Goal: Task Accomplishment & Management: Manage account settings

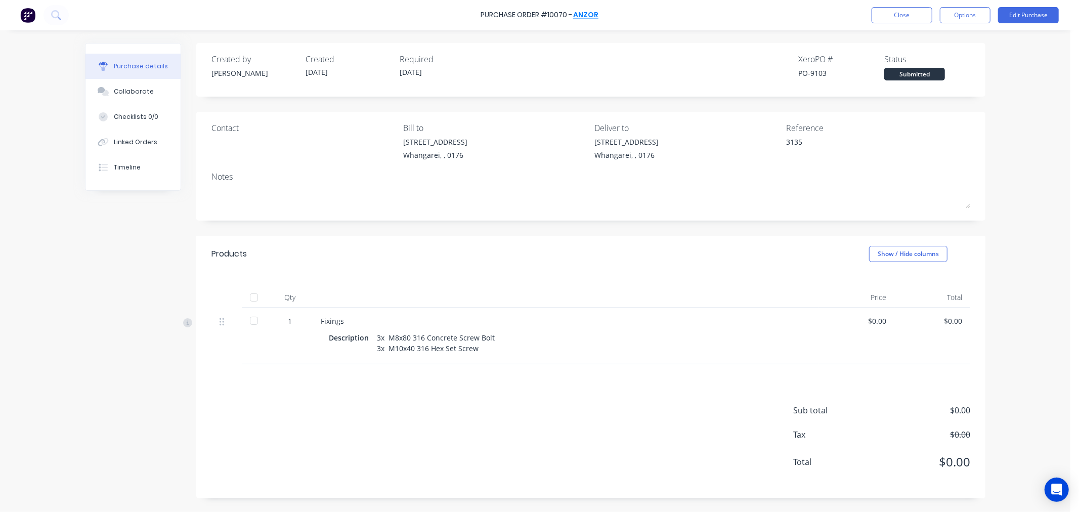
click at [587, 12] on link "Anzor" at bounding box center [585, 15] width 25 height 10
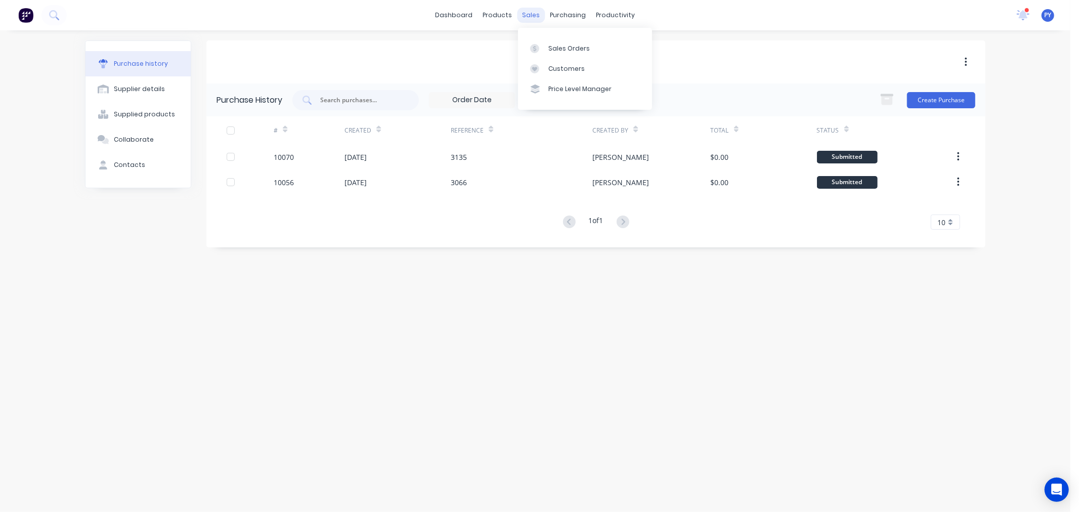
click at [526, 14] on div "sales" at bounding box center [531, 15] width 28 height 15
click at [559, 49] on div "Sales Orders" at bounding box center [568, 48] width 41 height 9
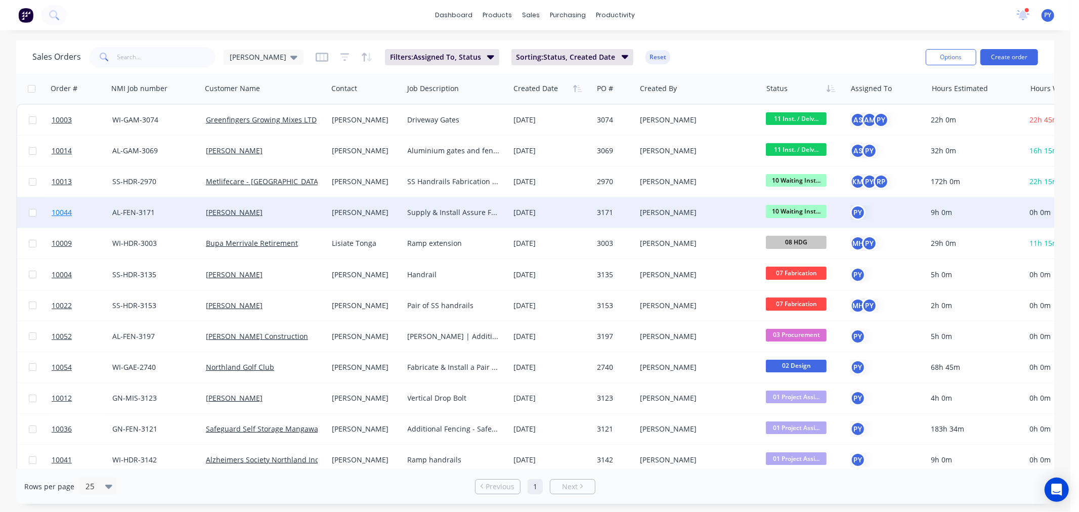
click at [61, 212] on span "10044" at bounding box center [62, 212] width 20 height 10
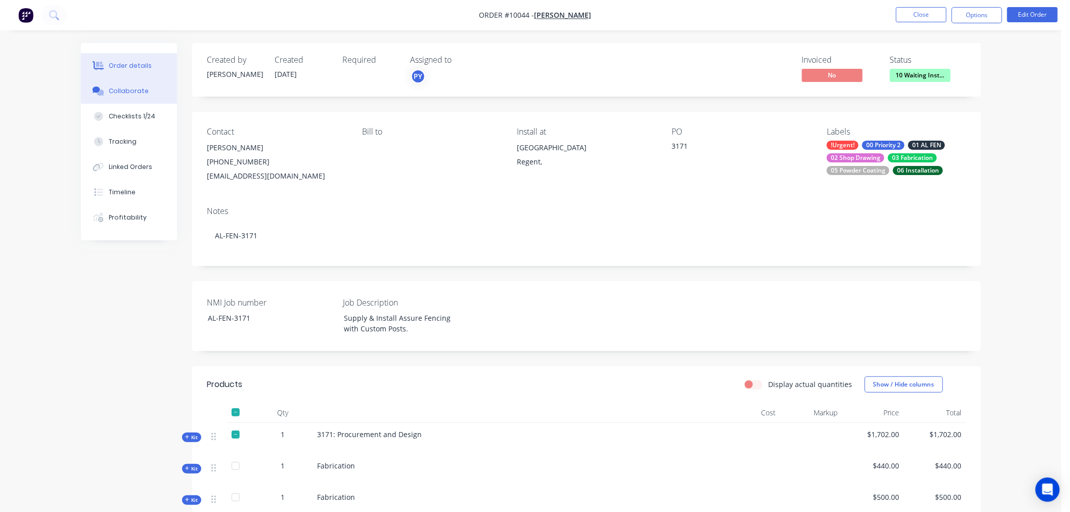
click at [120, 90] on div "Collaborate" at bounding box center [129, 90] width 40 height 9
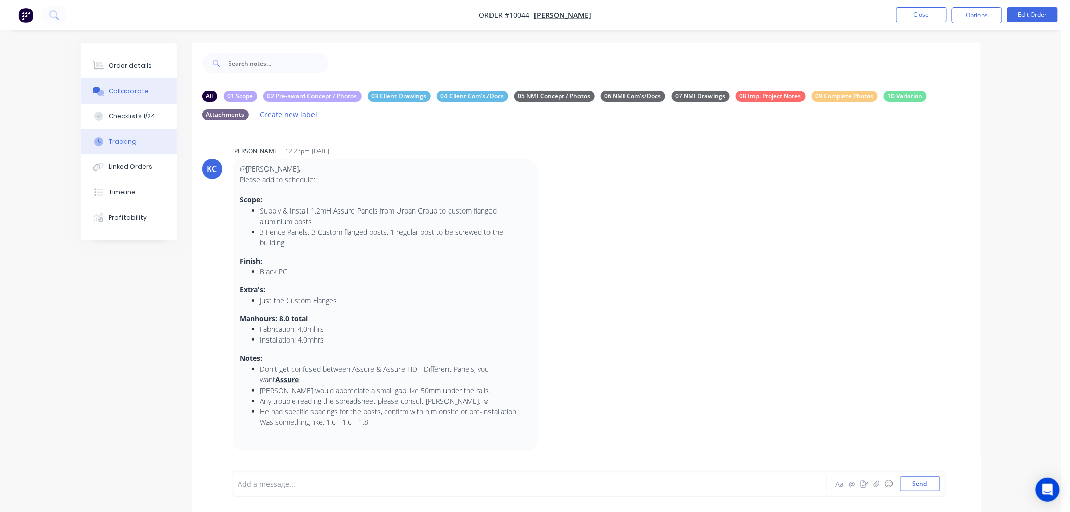
click at [124, 142] on div "Tracking" at bounding box center [123, 141] width 28 height 9
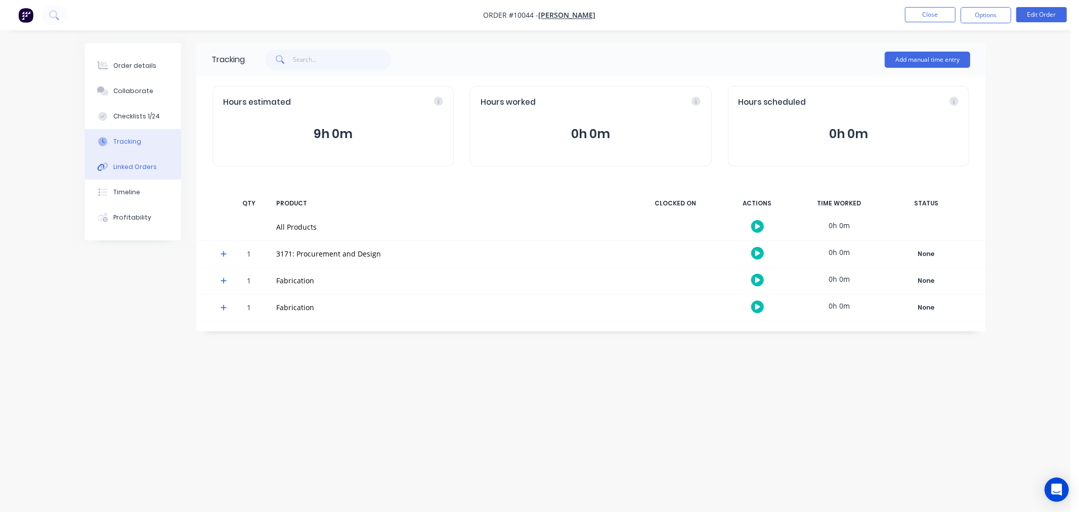
click at [135, 167] on div "Linked Orders" at bounding box center [134, 166] width 43 height 9
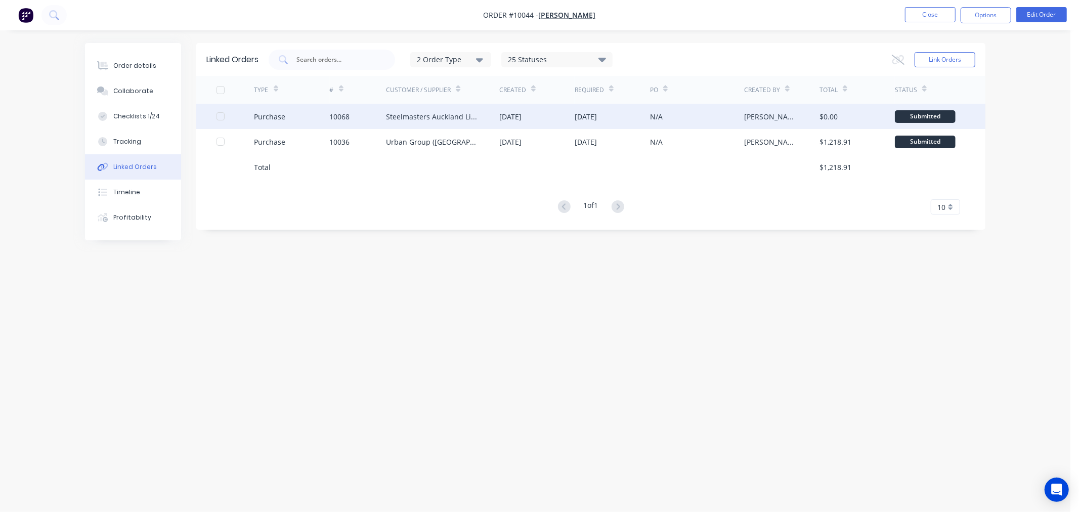
click at [414, 118] on div "Steelmasters Auckland Limited" at bounding box center [432, 116] width 93 height 11
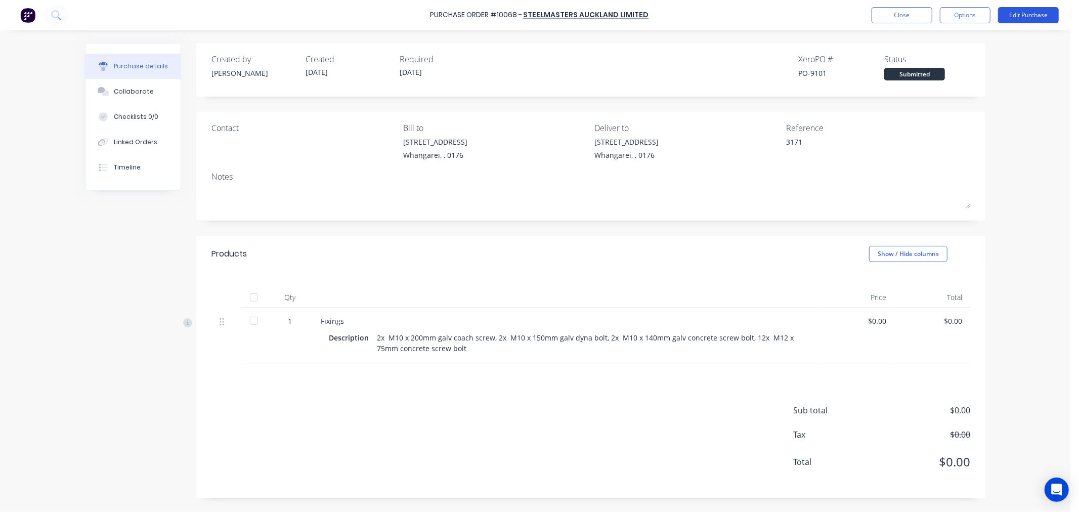
click at [1025, 17] on button "Edit Purchase" at bounding box center [1028, 15] width 61 height 16
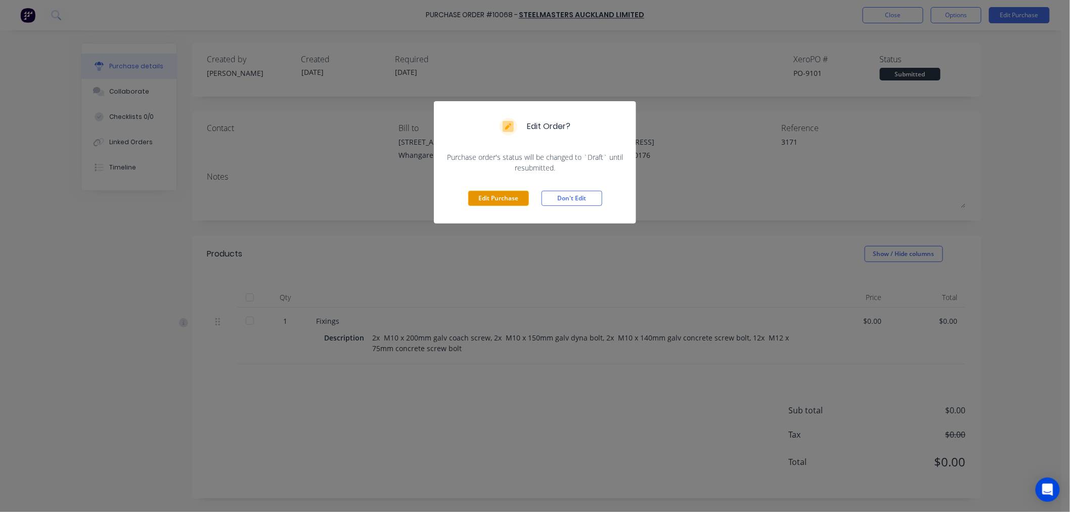
click at [497, 198] on button "Edit Purchase" at bounding box center [498, 198] width 61 height 15
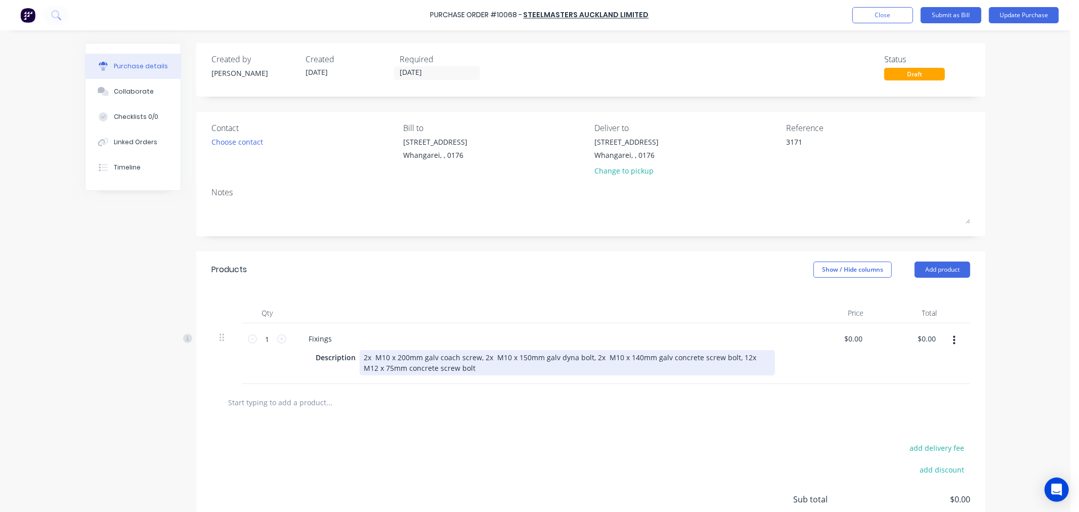
type textarea "x"
drag, startPoint x: 523, startPoint y: 358, endPoint x: 512, endPoint y: 360, distance: 10.8
click at [512, 360] on div "2x M10 x 200mm galv coach screw, 2x M10 x 150mm galv dyna bolt, 2x M10 x 140mm …" at bounding box center [567, 362] width 415 height 25
click at [626, 357] on div "2x M10 x 200mm galv coach screw, 2x M10 x 125mm galv dyna bolt, 2x M10 x 140mm …" at bounding box center [567, 362] width 415 height 25
click at [758, 357] on div "2x M10 x 200mm galv coach screw, 2x M10 x 125mm galv dyna bolt, 2x M10 x 150mm …" at bounding box center [567, 362] width 415 height 25
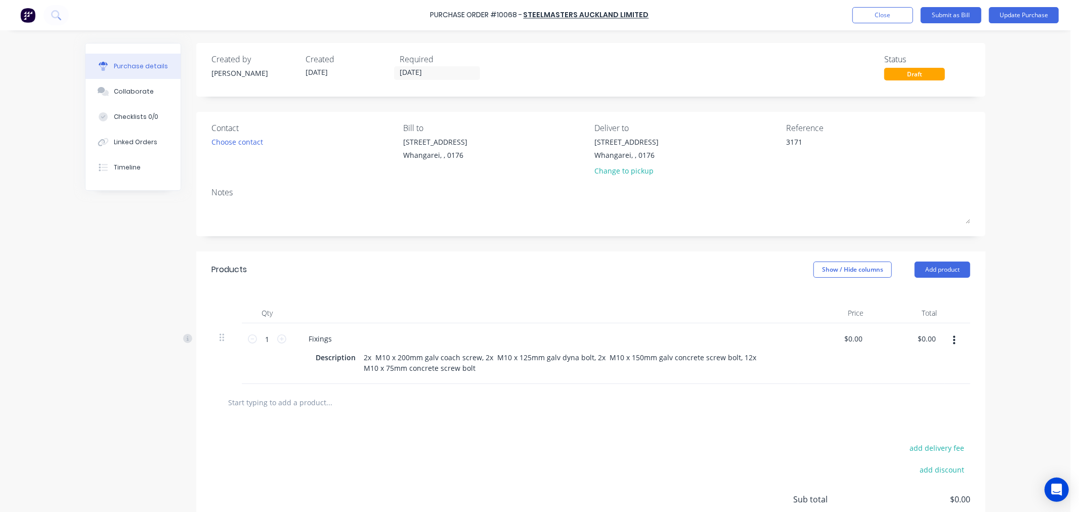
click at [689, 424] on div "add delivery fee add discount Sub total $0.00 Tax $0.00 Total $0.00" at bounding box center [590, 504] width 789 height 166
click at [1026, 13] on button "Update Purchase" at bounding box center [1024, 15] width 70 height 16
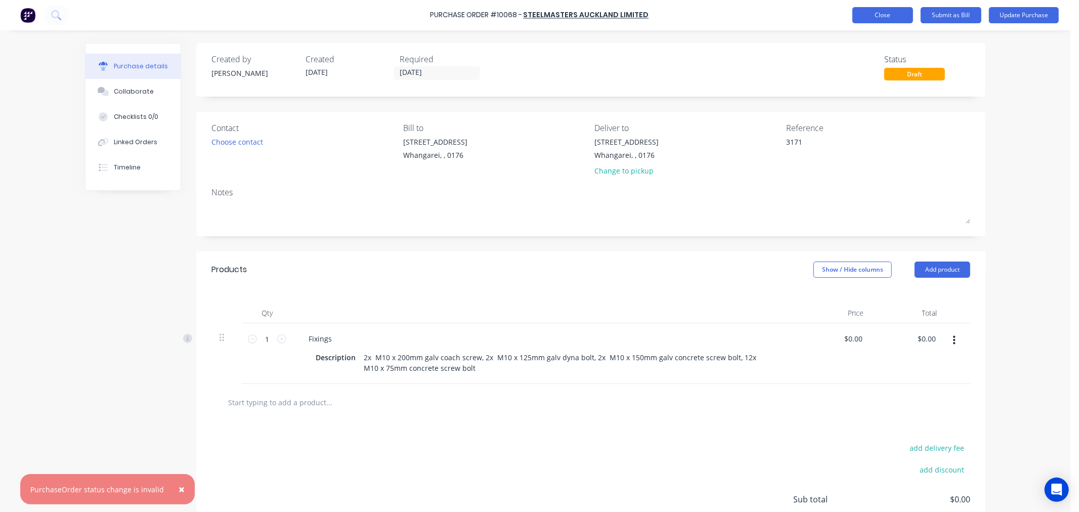
click at [873, 11] on button "Close" at bounding box center [882, 15] width 61 height 16
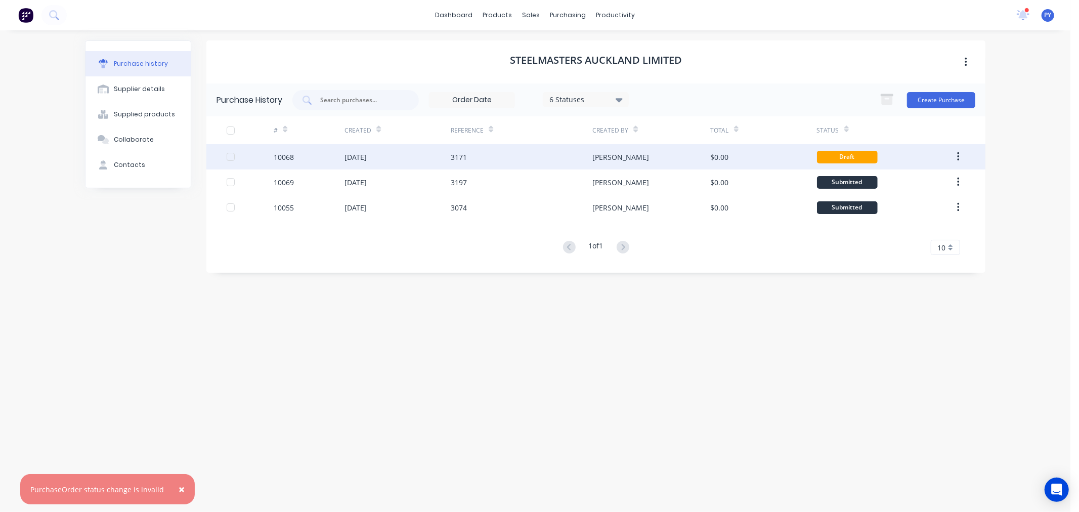
click at [831, 159] on div "Draft" at bounding box center [847, 157] width 61 height 13
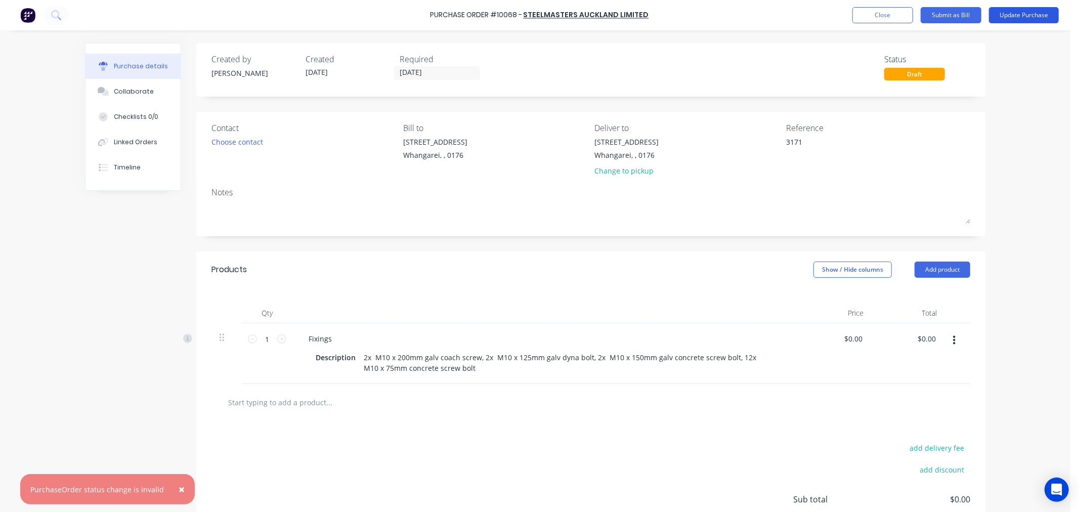
click at [1014, 12] on button "Update Purchase" at bounding box center [1024, 15] width 70 height 16
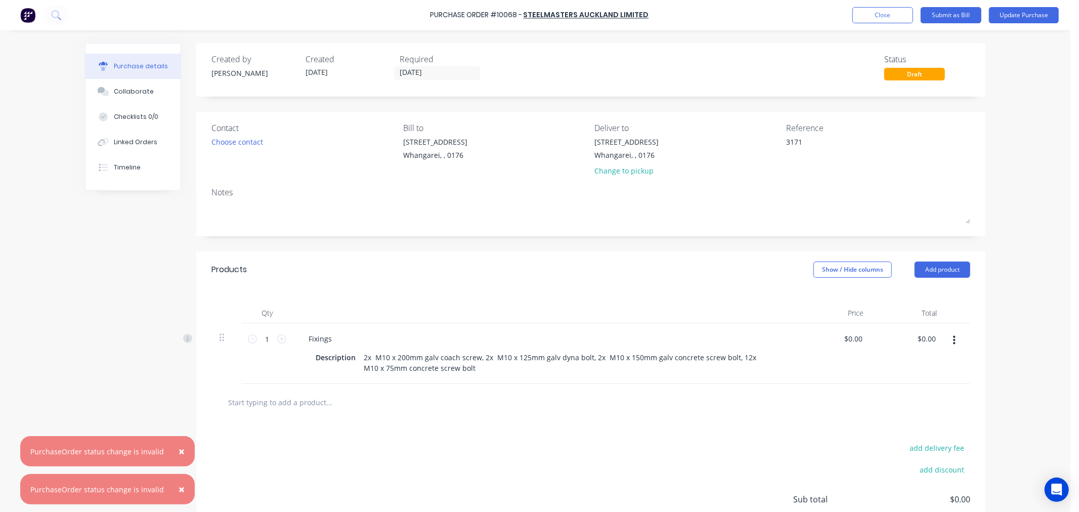
click at [179, 450] on span "×" at bounding box center [182, 451] width 6 height 14
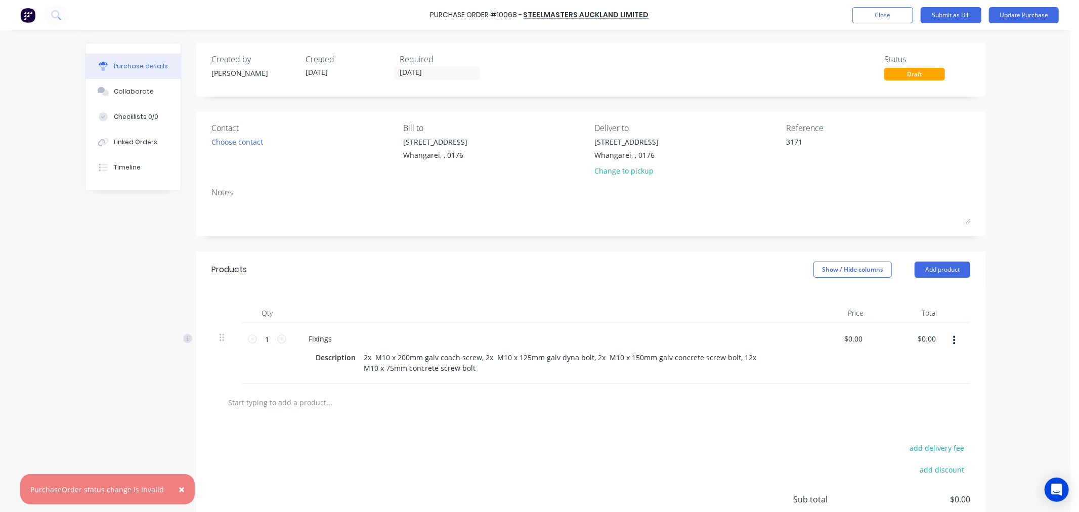
click at [172, 483] on button "×" at bounding box center [181, 489] width 26 height 24
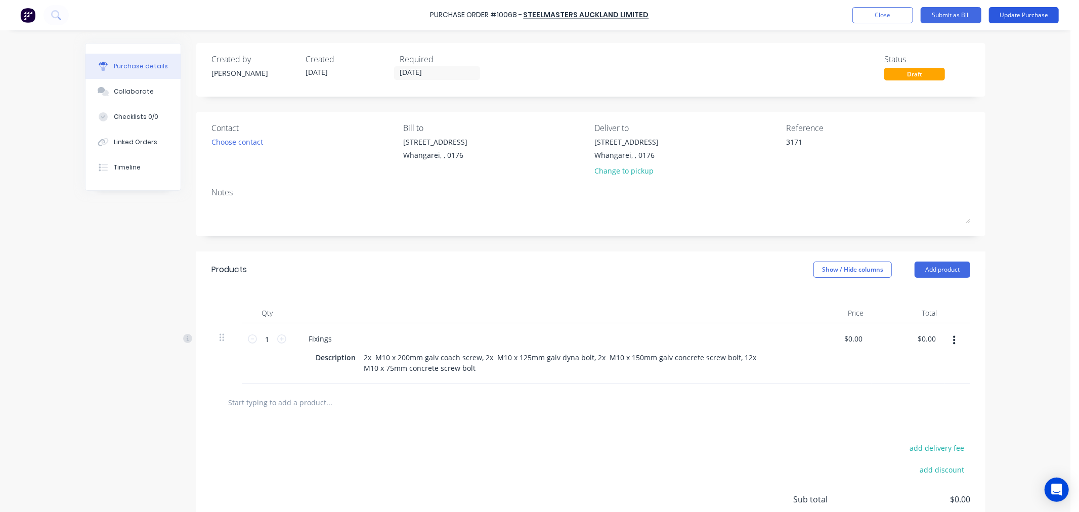
click at [1007, 17] on button "Update Purchase" at bounding box center [1024, 15] width 70 height 16
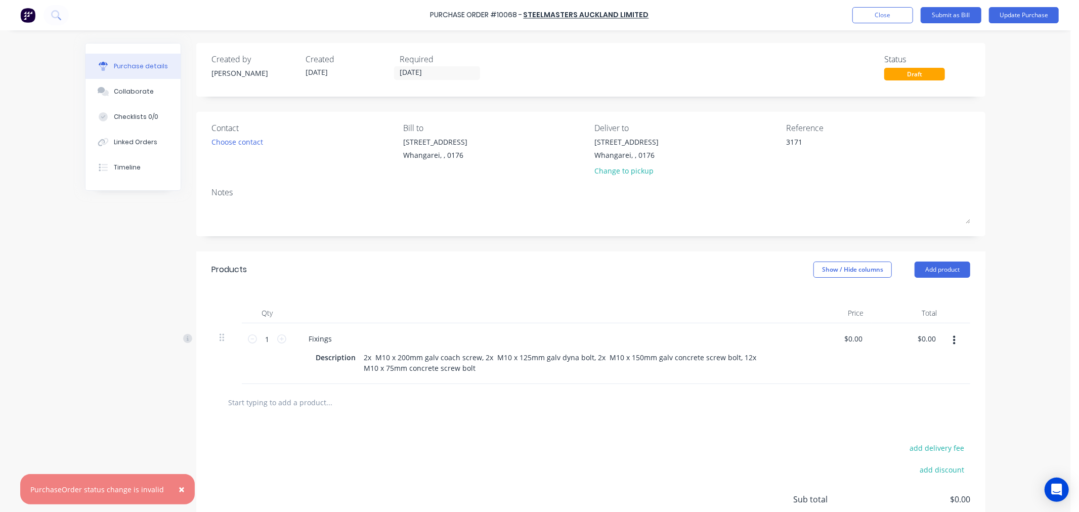
click at [179, 487] on span "×" at bounding box center [182, 489] width 6 height 14
drag, startPoint x: 899, startPoint y: 71, endPoint x: 899, endPoint y: 62, distance: 9.1
drag, startPoint x: 899, startPoint y: 62, endPoint x: 1008, endPoint y: 73, distance: 109.4
click at [1008, 73] on div "Purchase Order #10068 - Steelmasters Auckland Limited Add product Close Submit …" at bounding box center [535, 256] width 1070 height 512
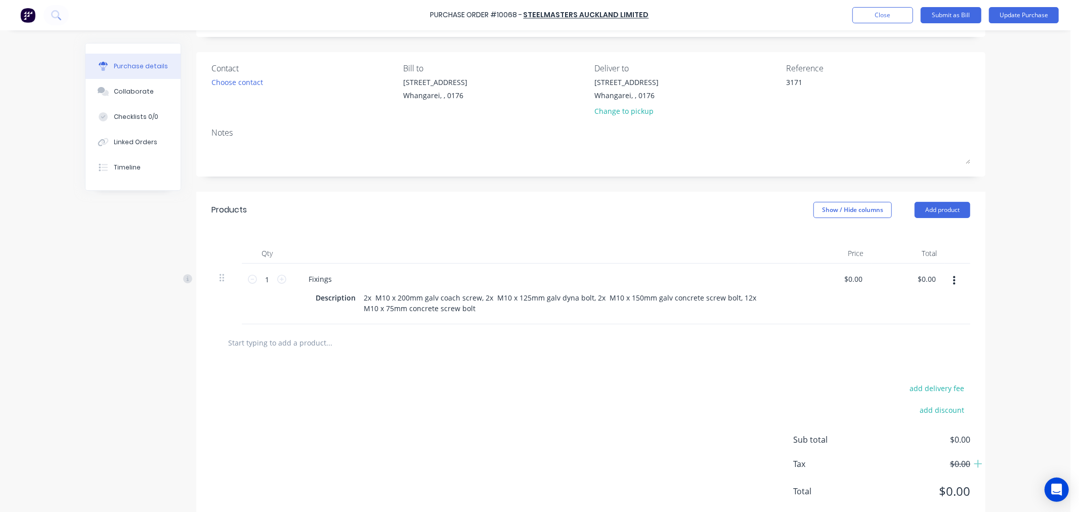
scroll to position [86, 0]
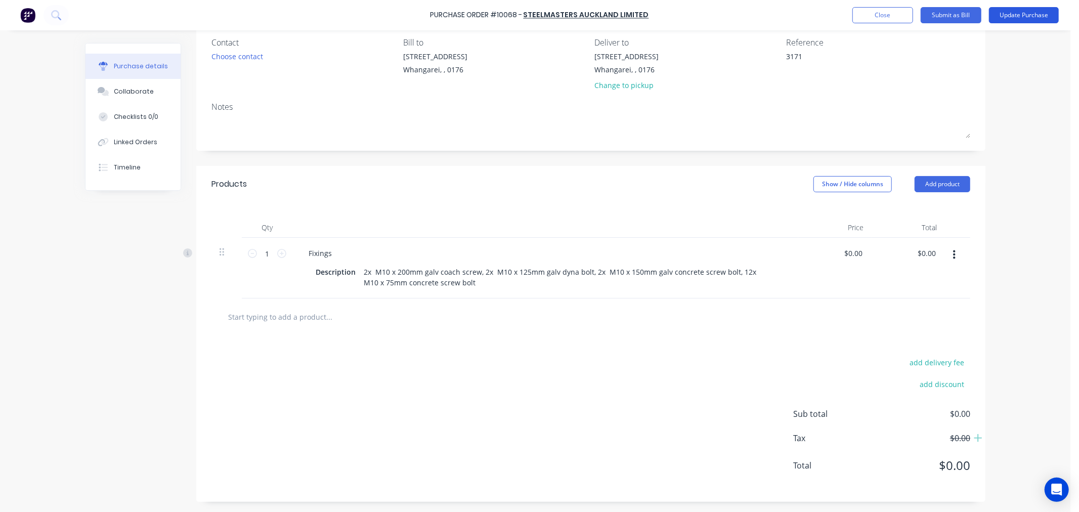
click at [1017, 14] on button "Update Purchase" at bounding box center [1024, 15] width 70 height 16
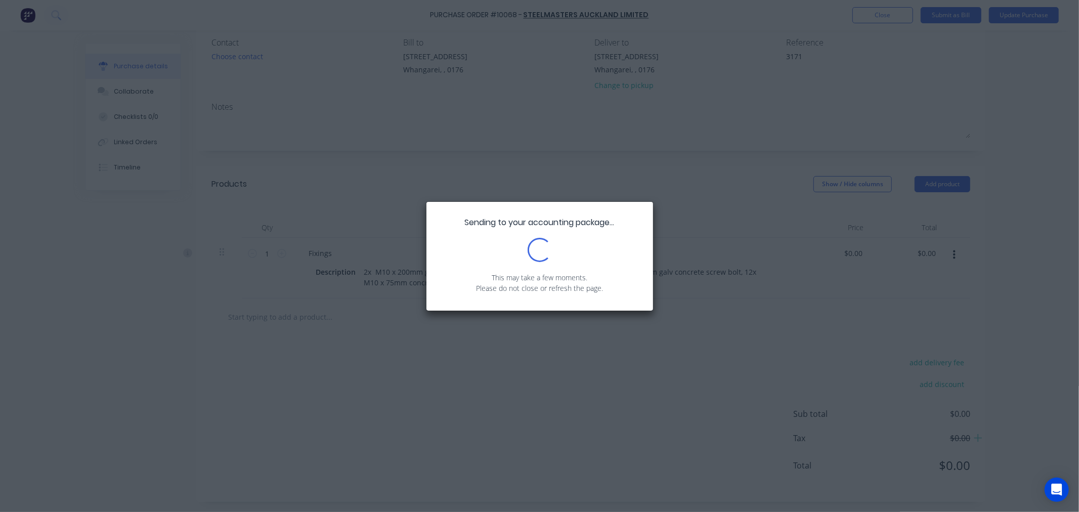
scroll to position [0, 0]
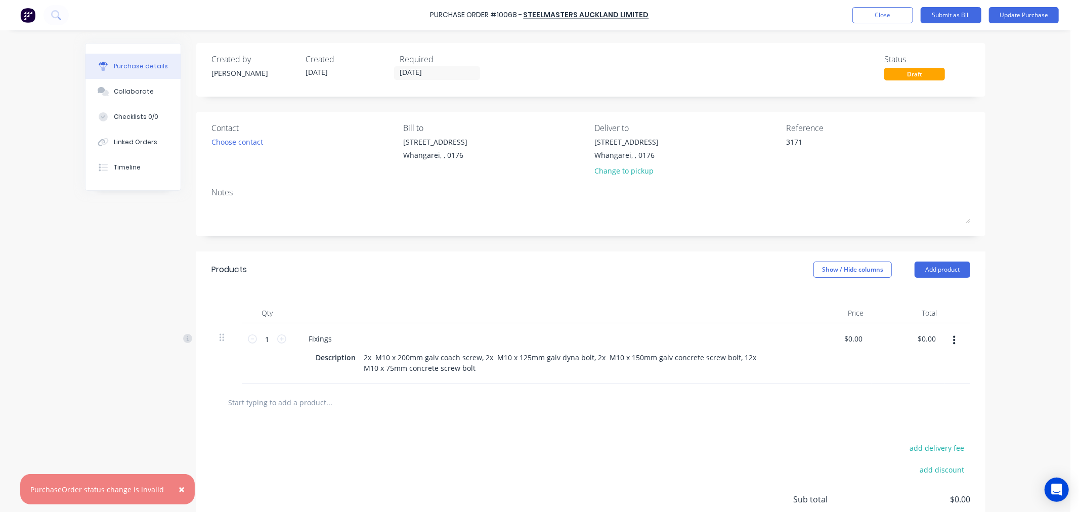
click at [179, 487] on span "×" at bounding box center [182, 489] width 6 height 14
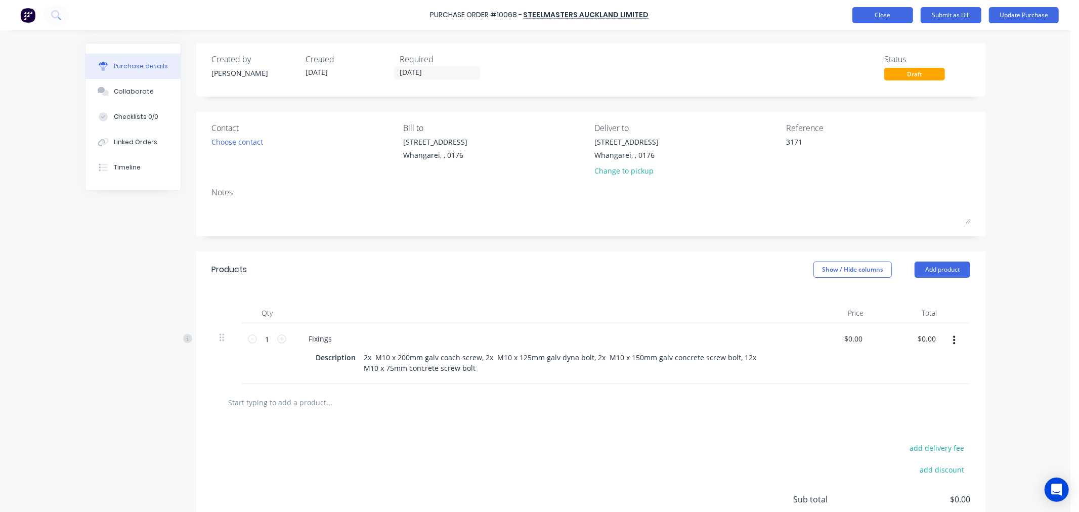
click at [870, 11] on button "Close" at bounding box center [882, 15] width 61 height 16
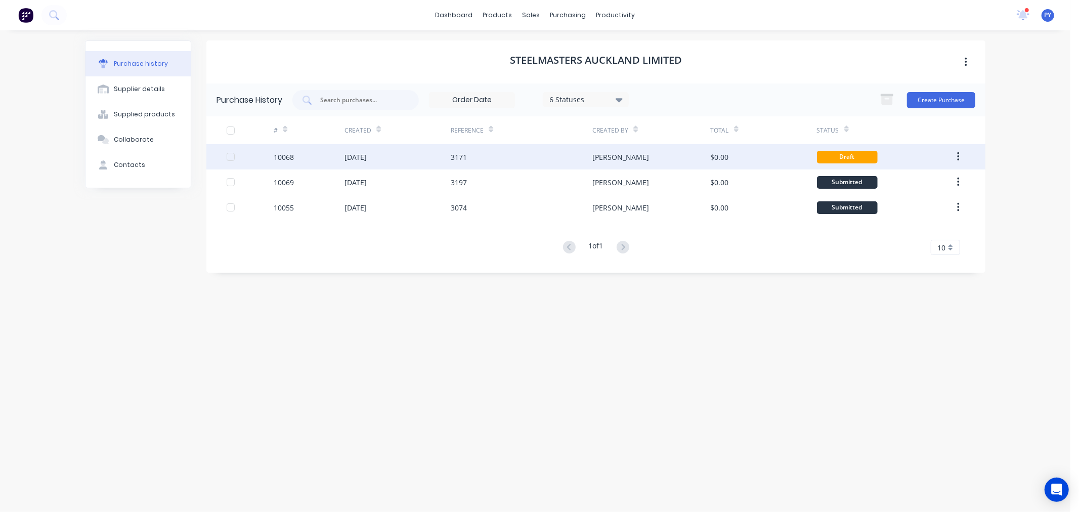
click at [957, 156] on icon "button" at bounding box center [958, 156] width 3 height 11
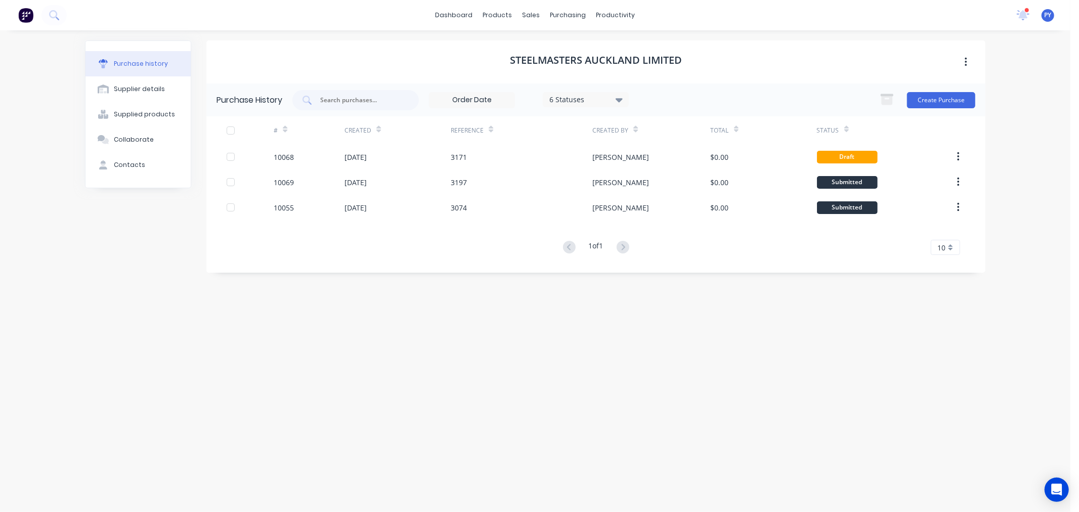
click at [851, 334] on div "Steelmasters Auckland Limited Purchase History 6 Statuses 6 Statuses Create Pur…" at bounding box center [595, 265] width 779 height 451
click at [844, 130] on icon at bounding box center [846, 129] width 5 height 8
drag, startPoint x: 851, startPoint y: 158, endPoint x: 756, endPoint y: 350, distance: 214.6
click at [756, 350] on div "Steelmasters Auckland Limited Purchase History 6 Statuses 6 Statuses Create Pur…" at bounding box center [595, 265] width 779 height 451
click at [964, 61] on icon "button" at bounding box center [965, 62] width 3 height 11
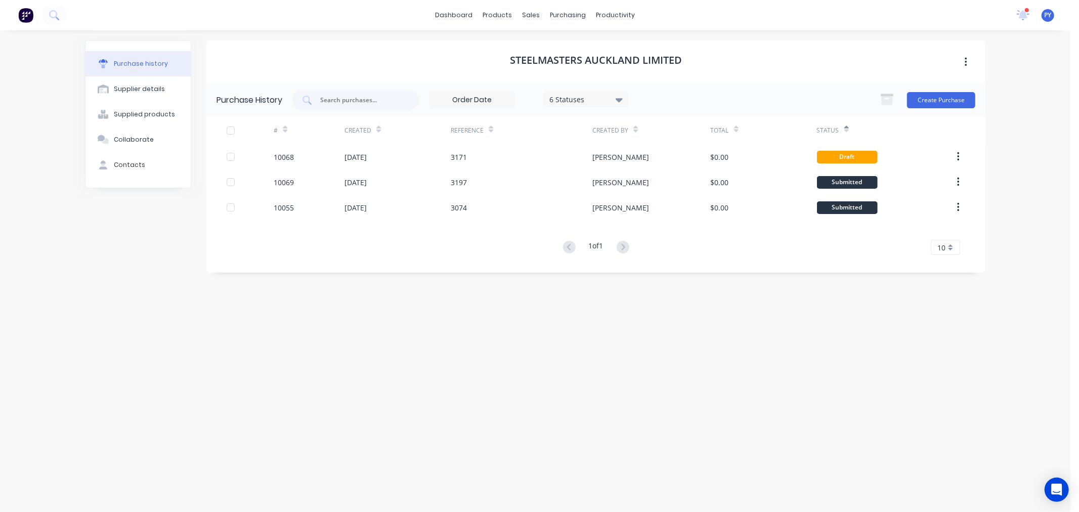
click at [1027, 125] on div "dashboard products sales purchasing productivity dashboard products Product Cat…" at bounding box center [535, 256] width 1070 height 512
click at [622, 100] on icon at bounding box center [618, 100] width 7 height 4
click at [996, 179] on div "dashboard products sales purchasing productivity dashboard products Product Cat…" at bounding box center [535, 256] width 1070 height 512
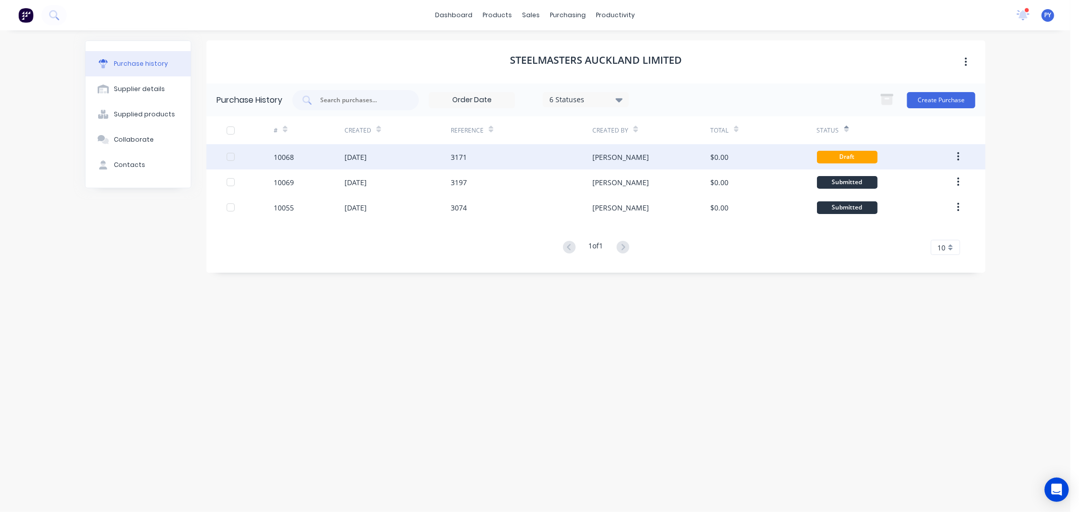
click at [362, 152] on div "[DATE]" at bounding box center [355, 157] width 22 height 11
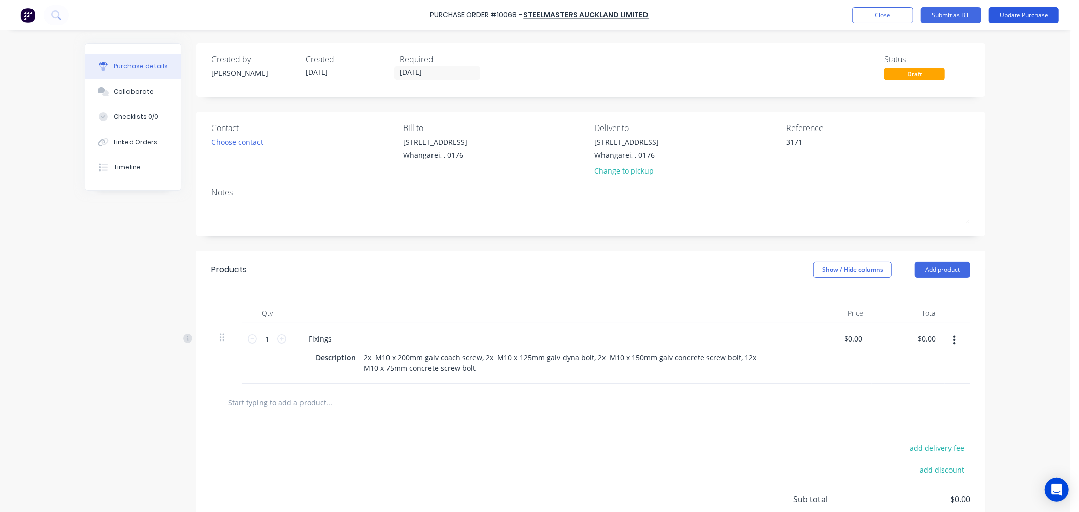
click at [1005, 15] on button "Update Purchase" at bounding box center [1024, 15] width 70 height 16
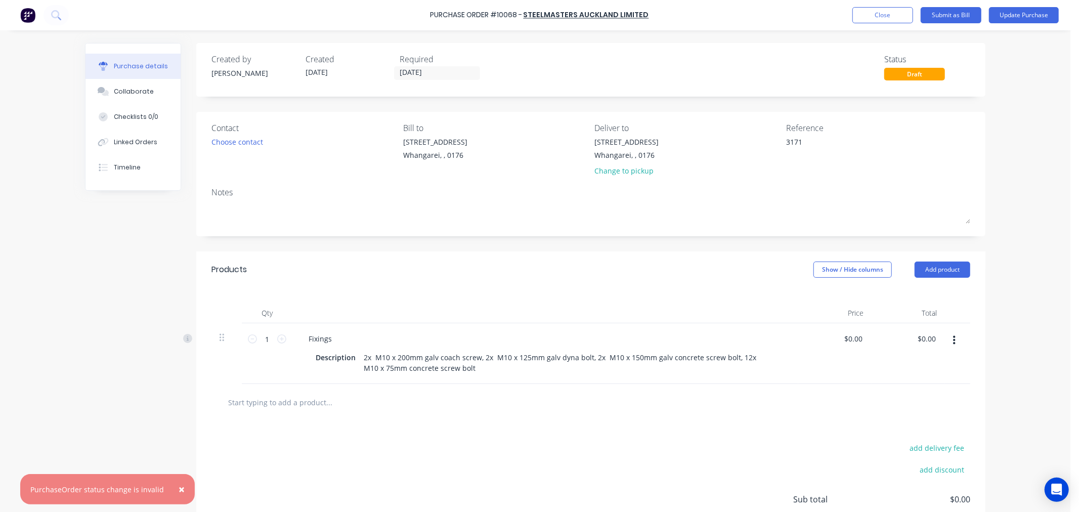
click at [179, 484] on span "×" at bounding box center [182, 489] width 6 height 14
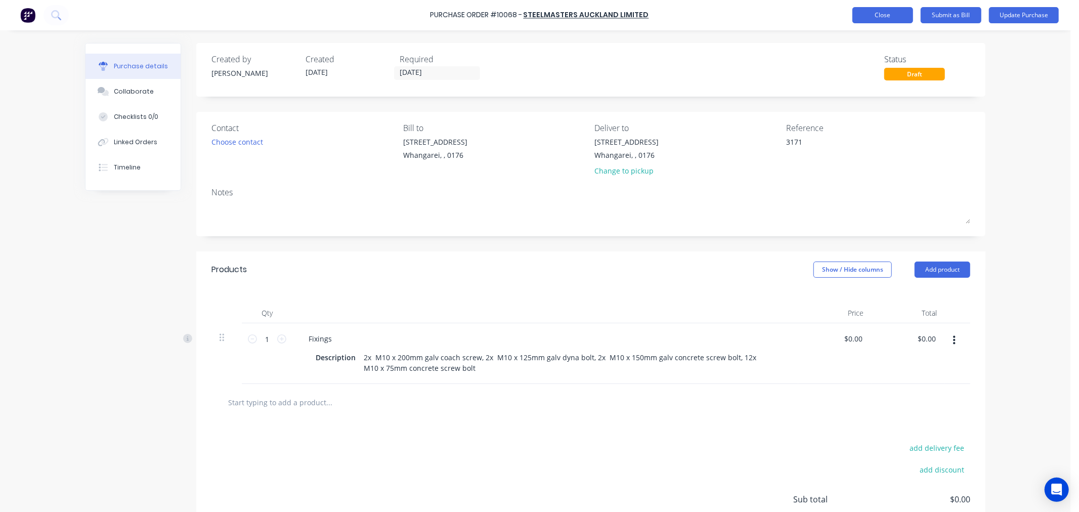
type textarea "x"
click at [873, 16] on button "Close" at bounding box center [882, 15] width 61 height 16
